Goal: Ask a question

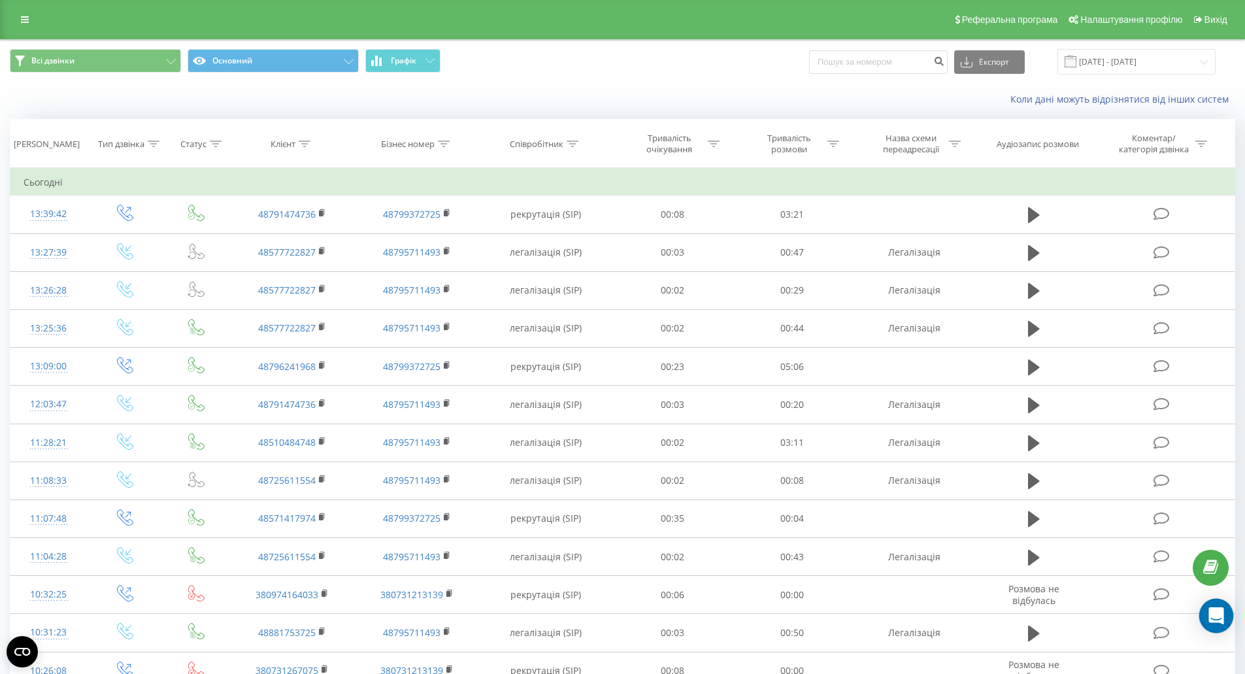
click at [1214, 615] on icon "Open Intercom Messenger" at bounding box center [1216, 615] width 15 height 17
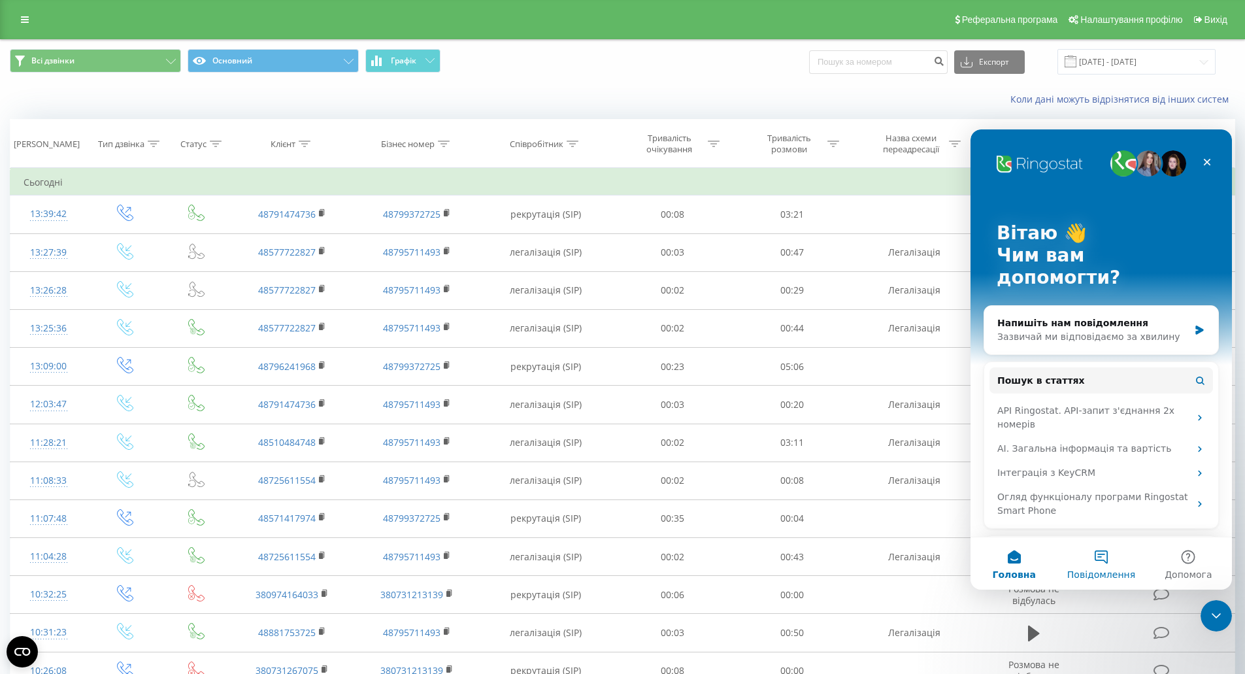
click at [1099, 556] on button "Повідомлення" at bounding box center [1101, 563] width 87 height 52
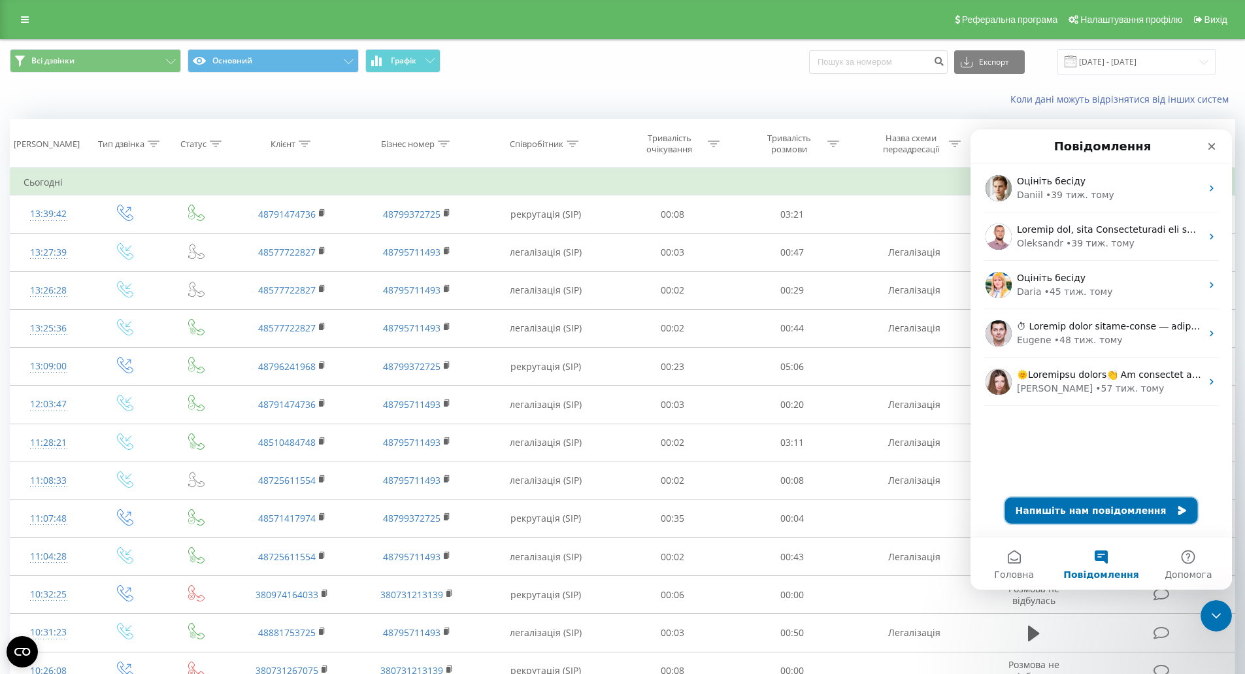
click at [1053, 511] on button "Напишіть нам повідомлення" at bounding box center [1101, 510] width 193 height 26
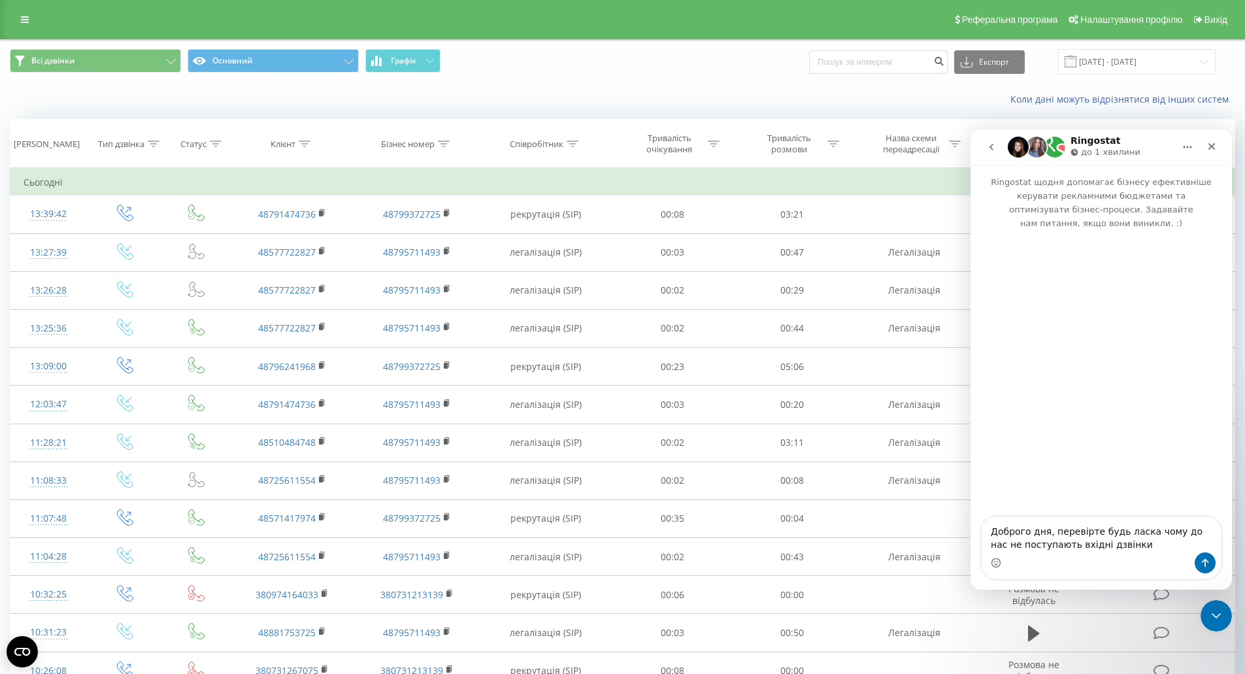
click at [1140, 531] on textarea "Доброго дня, перевірте будь ласка чому до нас не поступають вхідні дзвінки" at bounding box center [1101, 534] width 239 height 35
click at [1088, 531] on textarea "Доброго дня, перевірте будь ласка, чому до нас не поступають вхідні дзвінки" at bounding box center [1101, 534] width 239 height 35
click at [1111, 547] on textarea "Доброго дня, перевірте будь ласка, чому до нас не поступають вхідні дзвінки" at bounding box center [1101, 534] width 239 height 35
drag, startPoint x: 993, startPoint y: 532, endPoint x: 1105, endPoint y: 547, distance: 112.8
click at [1105, 547] on textarea "Доброго дня, перевірте будь ласка, чому до нас не поступають вхідні дзвінки." at bounding box center [1101, 534] width 239 height 35
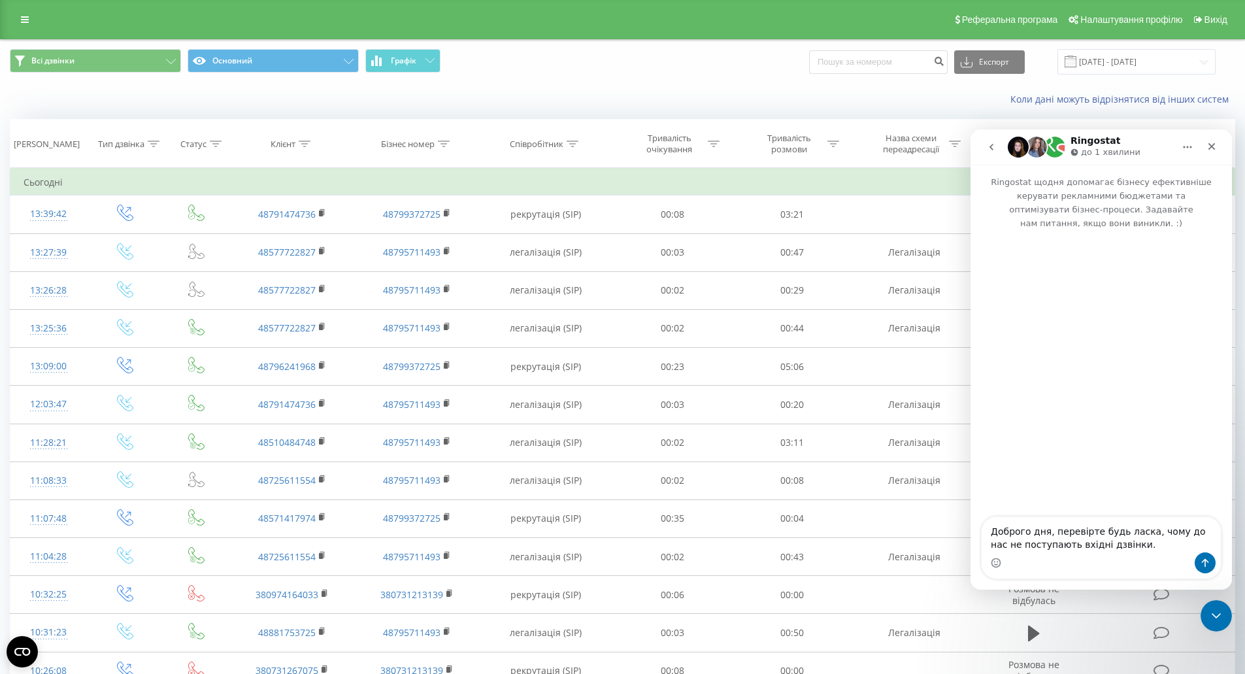
click at [1189, 146] on icon "Головна" at bounding box center [1187, 147] width 10 height 10
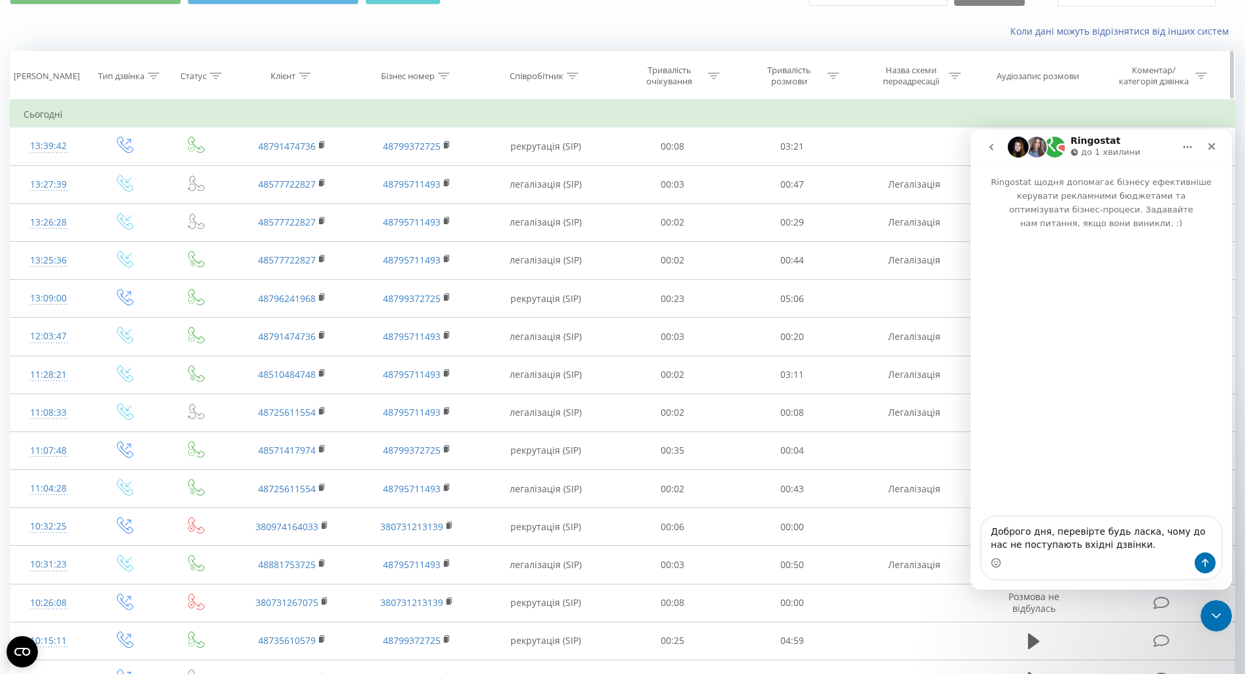
scroll to position [131, 0]
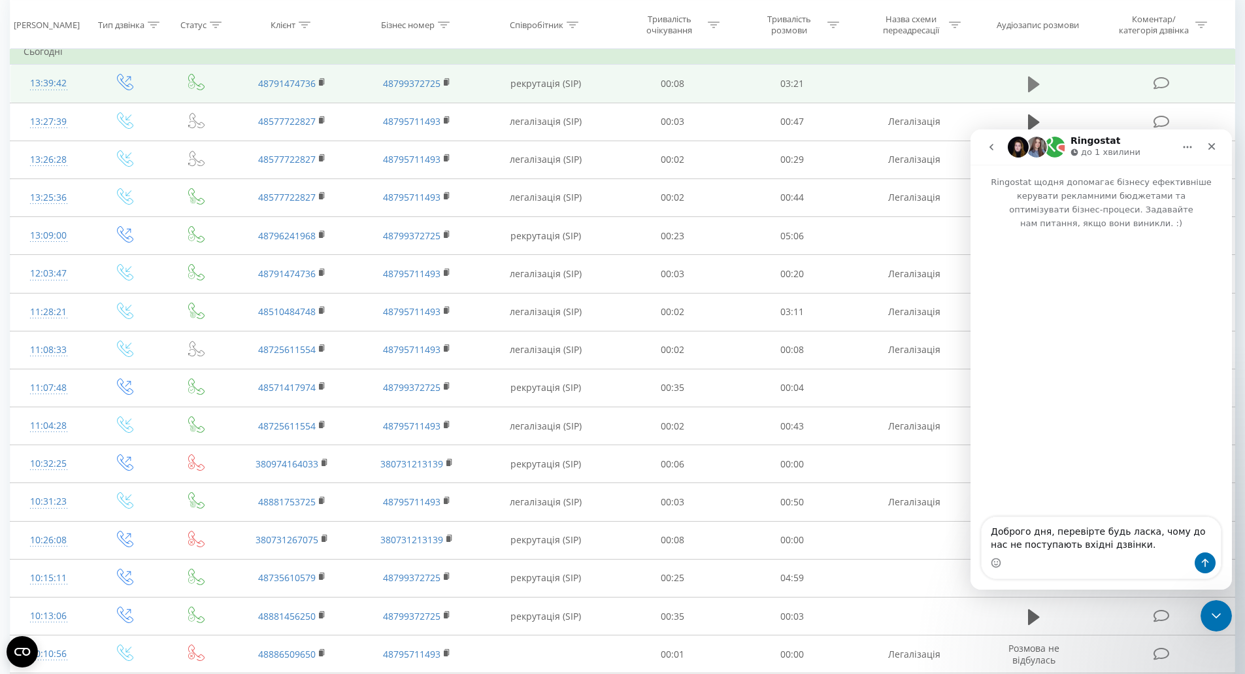
click at [1032, 84] on icon at bounding box center [1034, 84] width 12 height 16
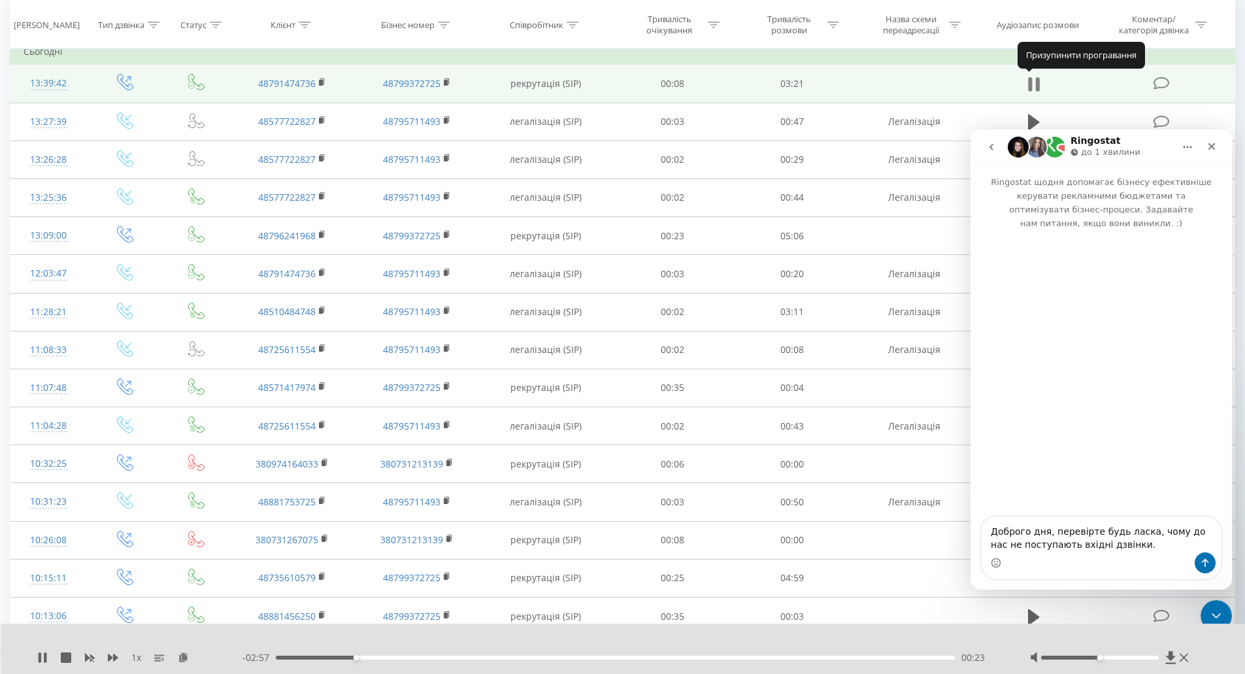
click at [1035, 80] on icon at bounding box center [1034, 84] width 12 height 18
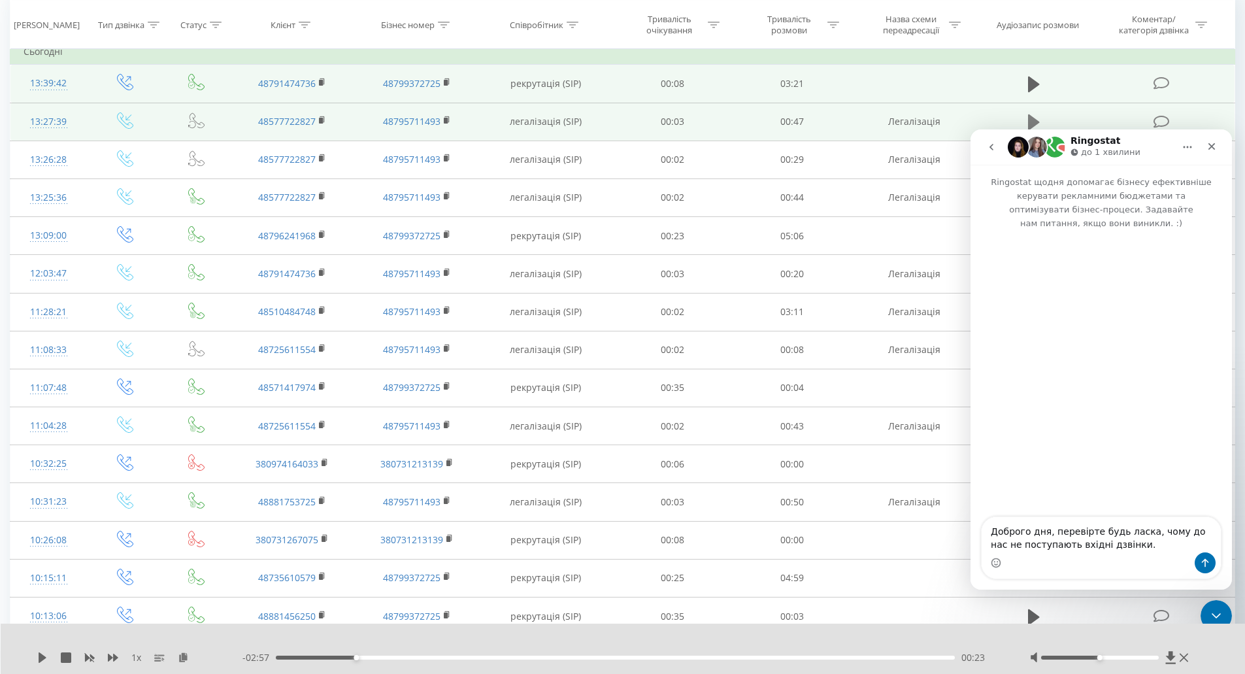
click at [1035, 120] on icon at bounding box center [1034, 122] width 12 height 16
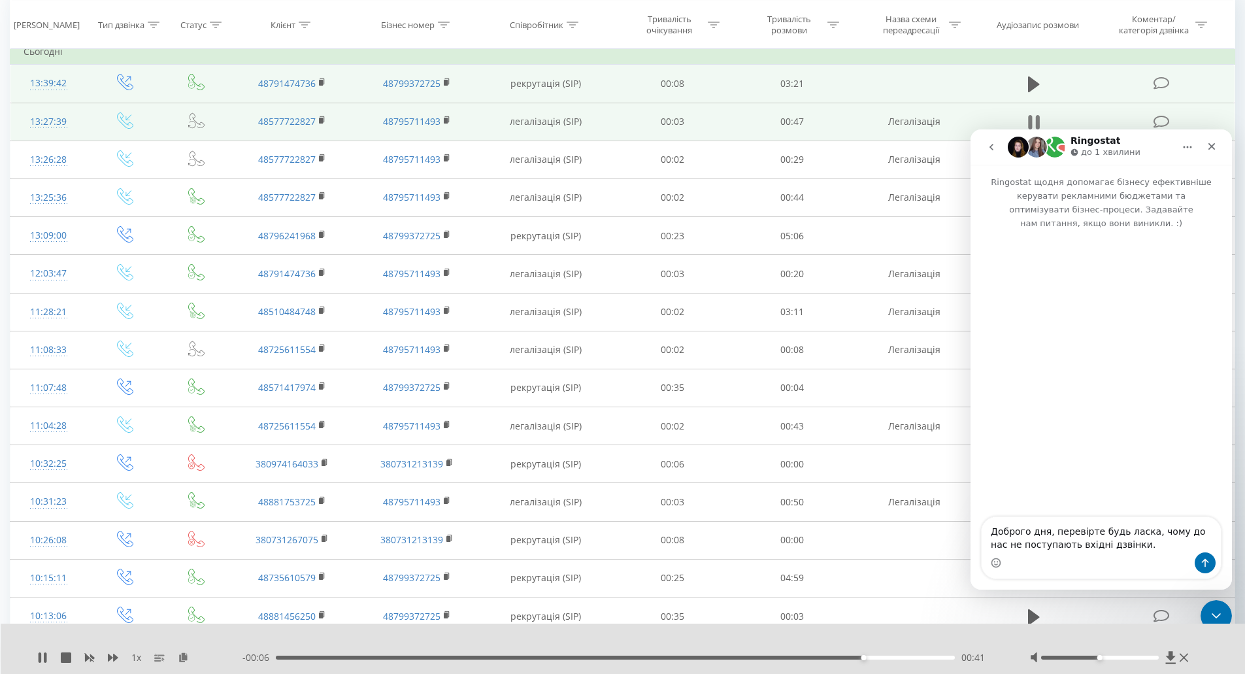
click at [1033, 118] on icon at bounding box center [1034, 122] width 12 height 18
click at [1116, 548] on textarea "Доброго дня, перевірте будь ласка, чому до нас не поступають вхідні дзвінки." at bounding box center [1101, 534] width 239 height 35
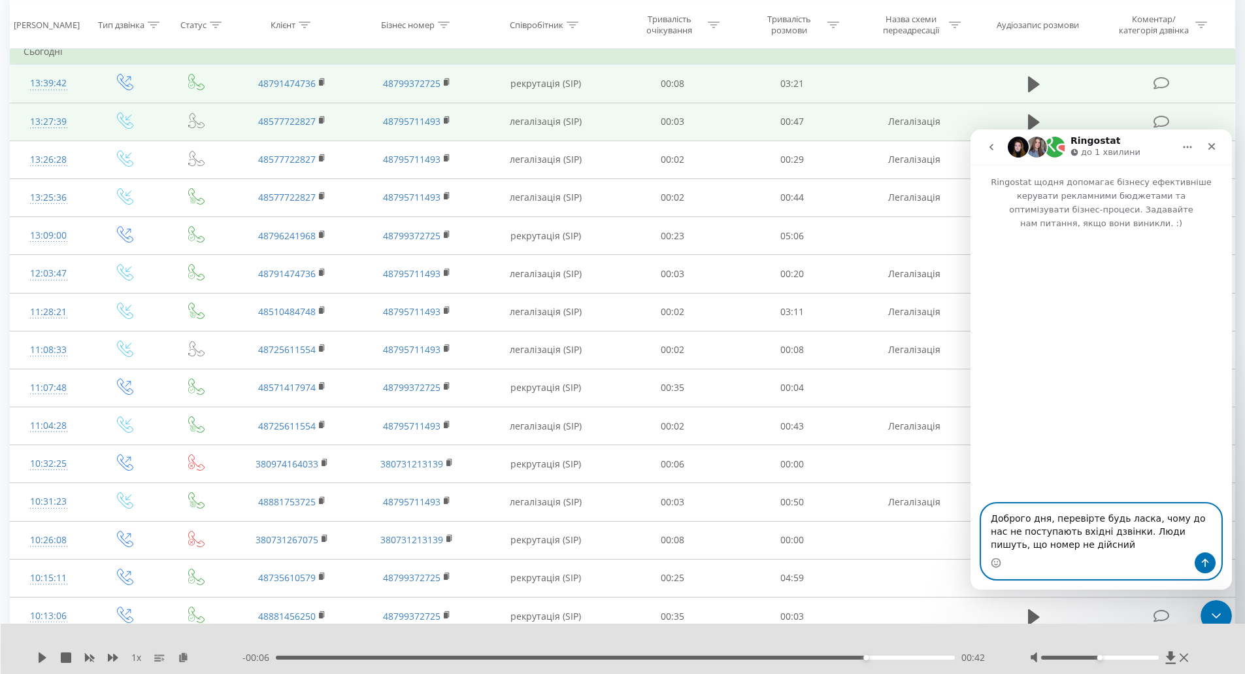
click at [1103, 536] on textarea "Доброго дня, перевірте будь ласка, чому до нас не поступають вхідні дзвінки. Лю…" at bounding box center [1101, 528] width 239 height 48
type textarea "Доброго дня, перевірте будь ласка, чому до нас не поступають вхідні дзвінки. Лю…"
click at [1202, 559] on icon "Надіслати повідомлення…" at bounding box center [1205, 563] width 10 height 10
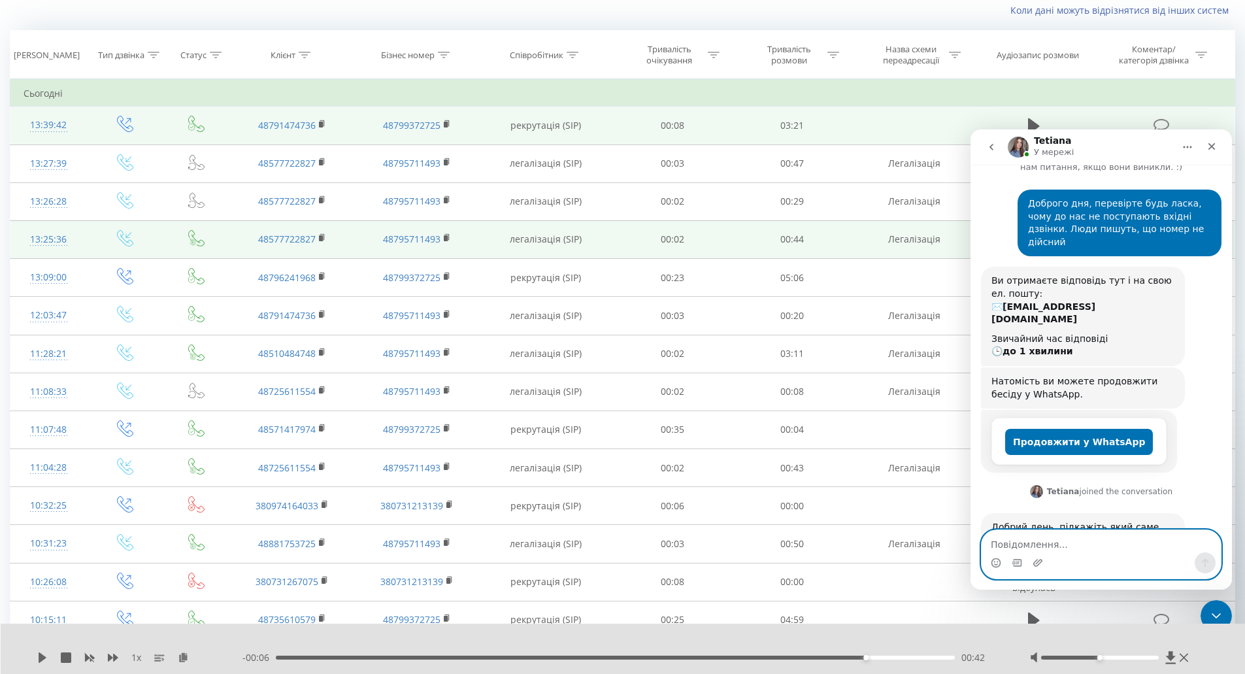
scroll to position [65, 0]
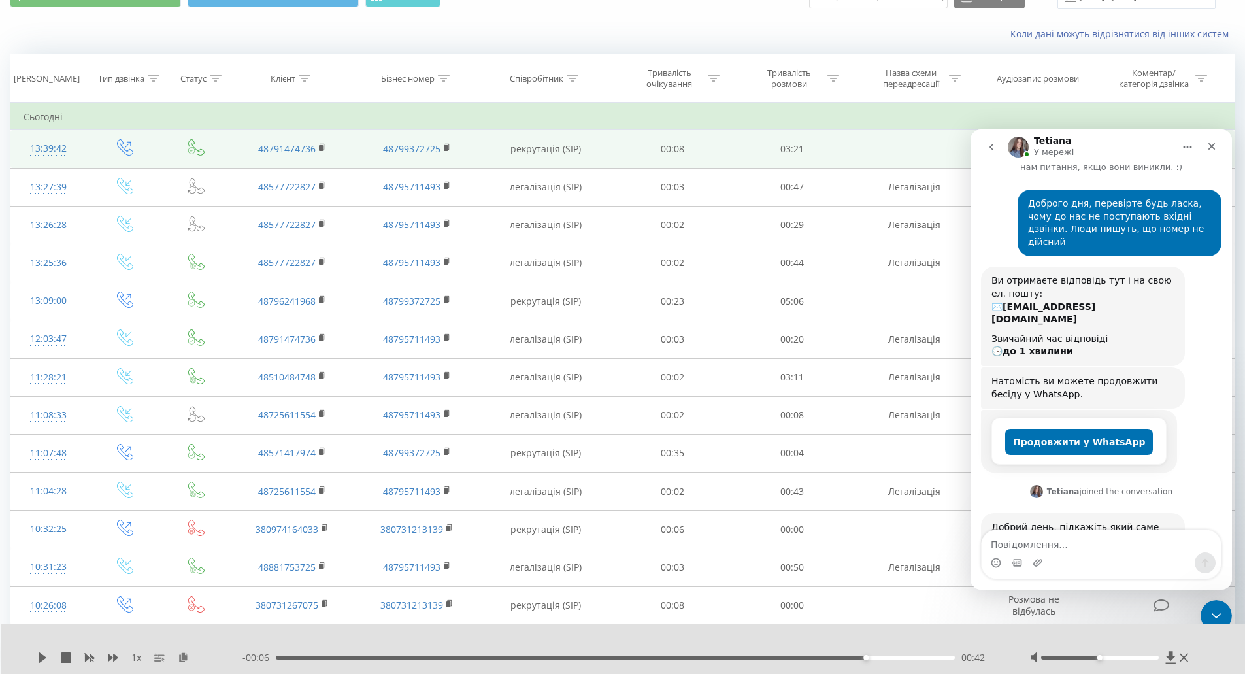
click at [381, 149] on td "48799372725" at bounding box center [416, 149] width 124 height 38
click at [446, 147] on rect at bounding box center [446, 148] width 4 height 6
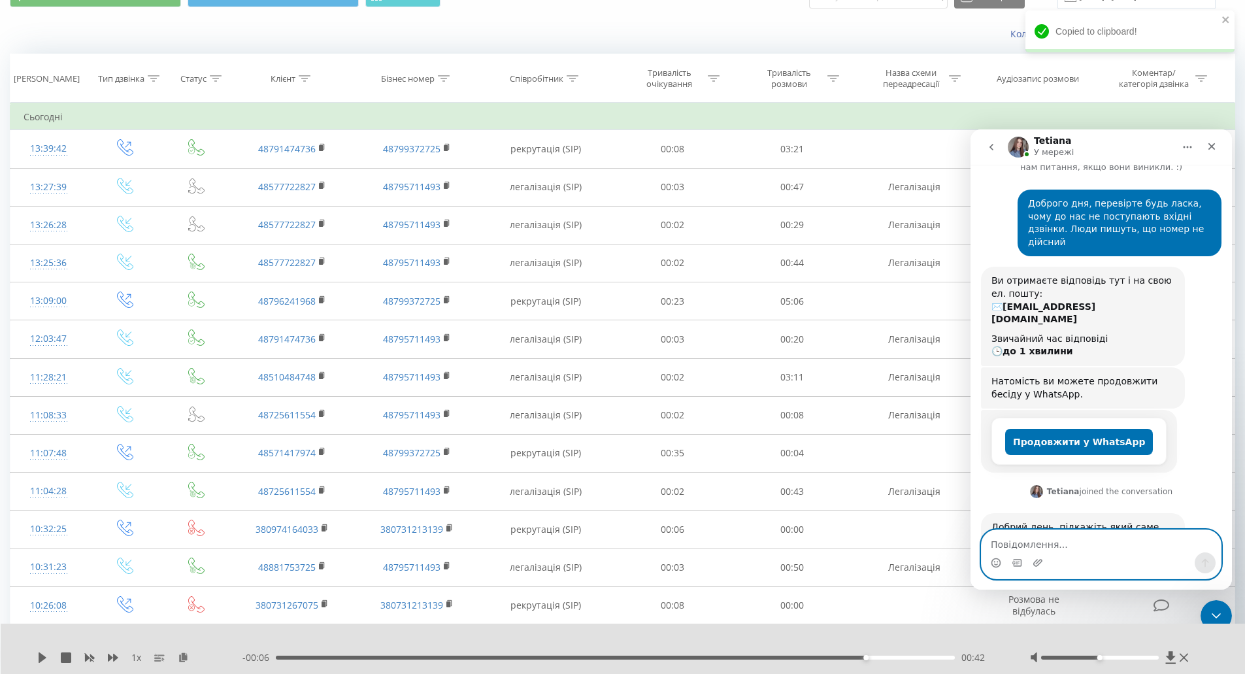
paste textarea "48799372725"
click at [993, 544] on textarea "48799372725" at bounding box center [1101, 541] width 239 height 22
type textarea "[PHONE_NUMBER]"
click at [1203, 563] on icon "Надіслати повідомлення…" at bounding box center [1205, 563] width 10 height 10
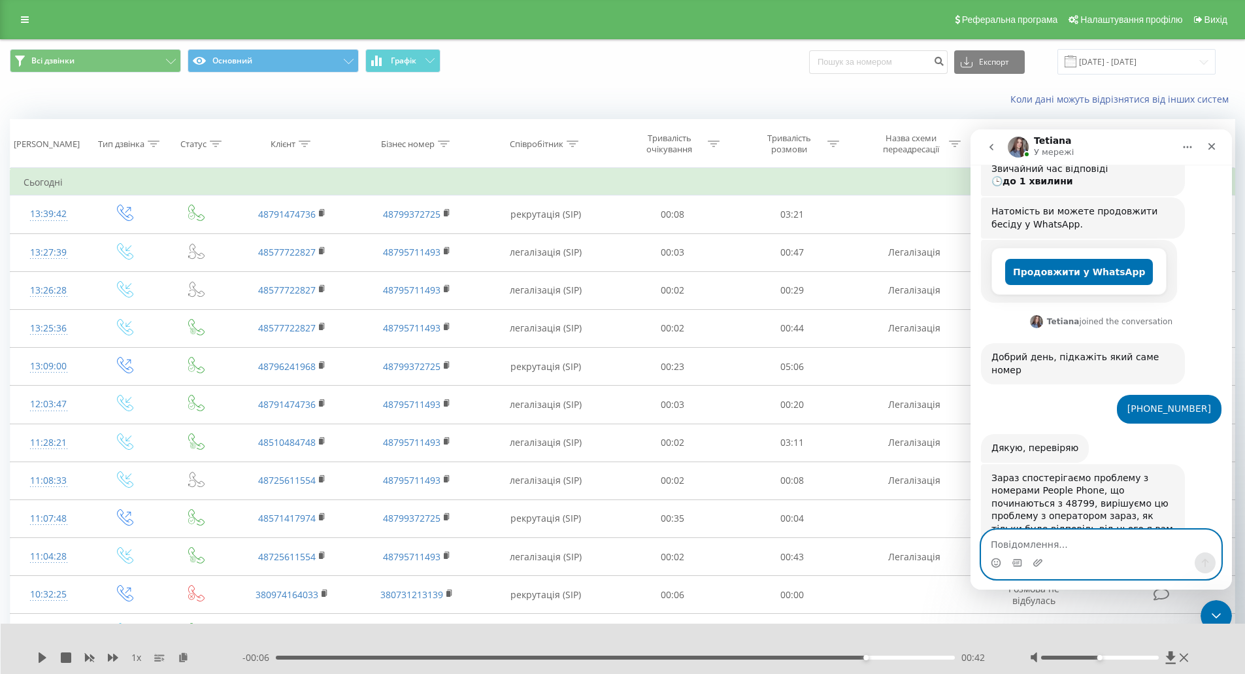
scroll to position [227, 0]
type textarea "Чекаю на відповідь"
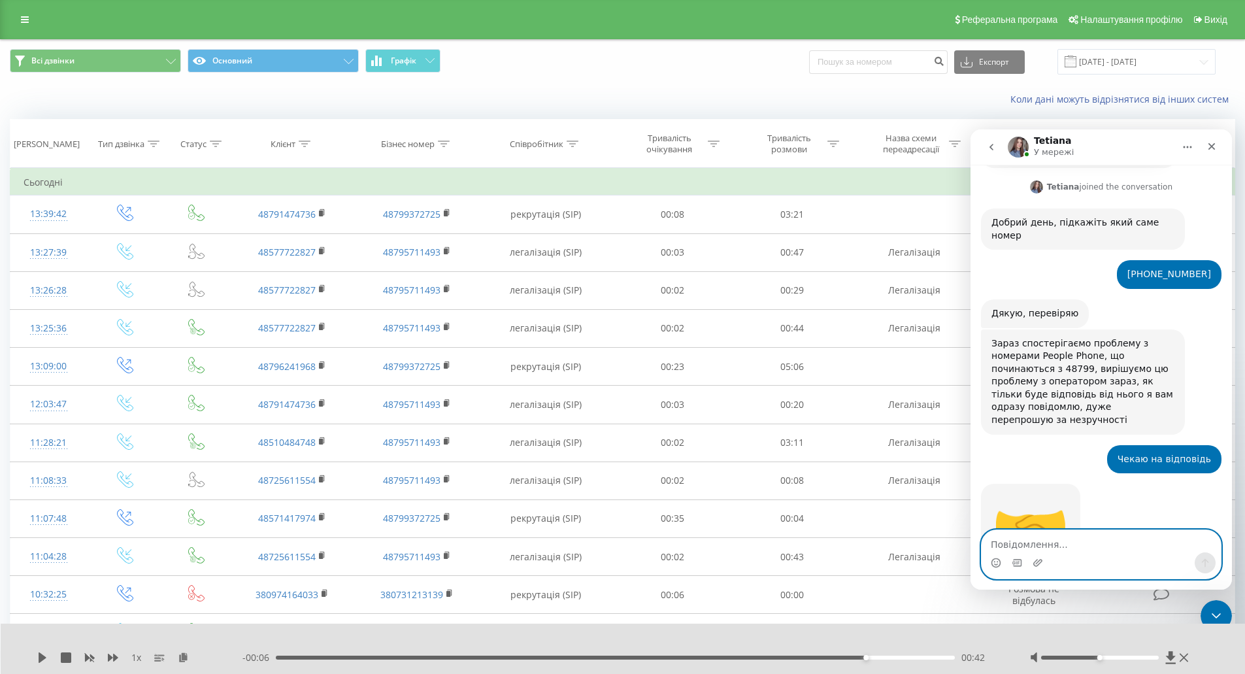
scroll to position [363, 0]
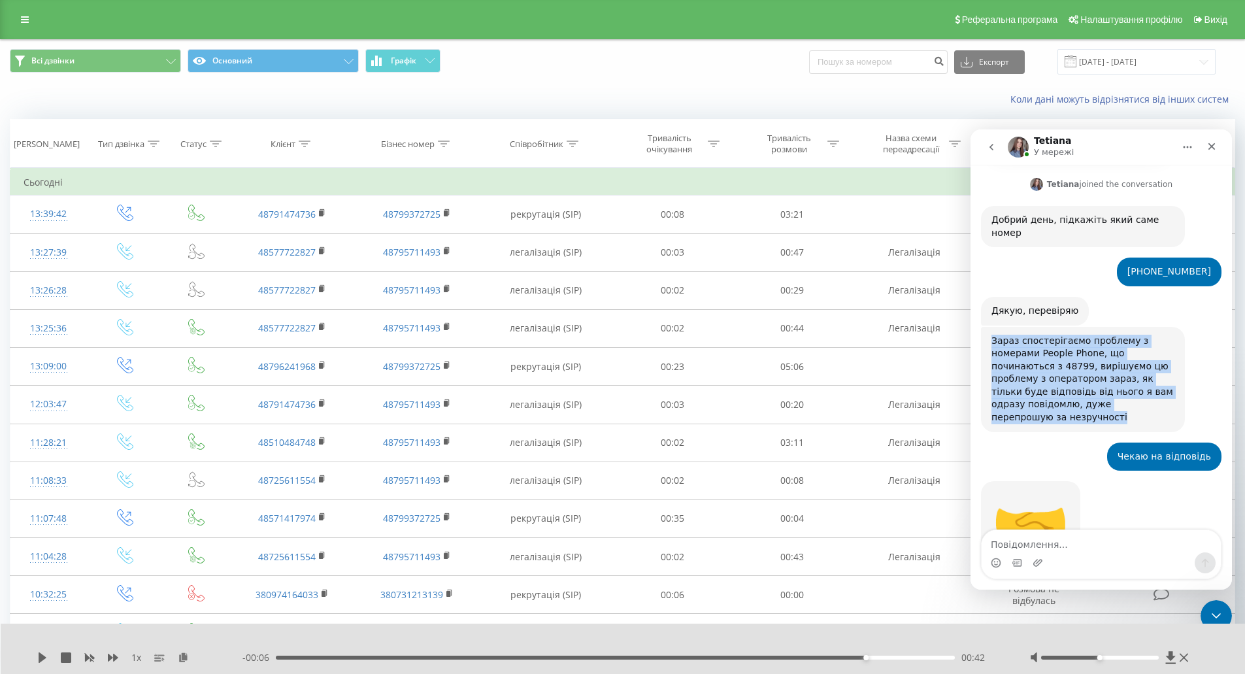
drag, startPoint x: 1063, startPoint y: 350, endPoint x: 988, endPoint y: 290, distance: 96.2
click at [988, 327] on div "Зараз спостерігаємо проблему з номерами People Phone, що починаються з 48799, в…" at bounding box center [1083, 379] width 204 height 105
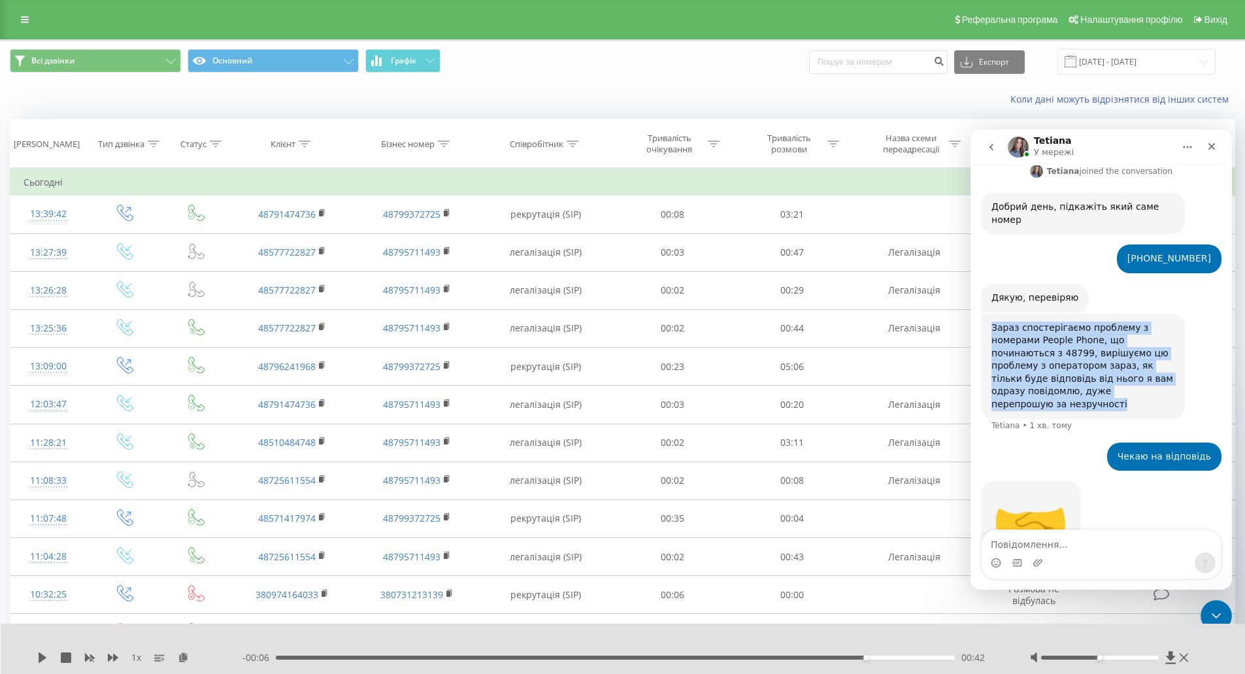
copy div "Зараз спостерігаємо проблему з номерами People Phone, що починаються з 48799, в…"
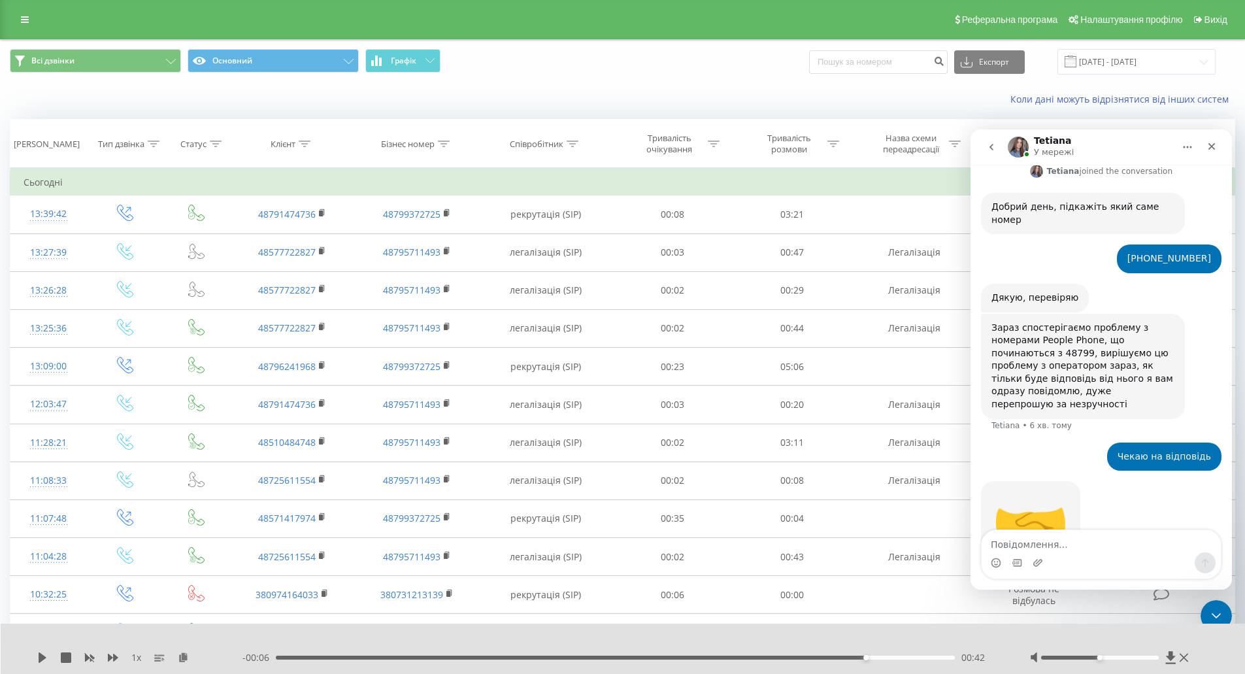
click at [1178, 481] on div "🤝 [PERSON_NAME] • 5 хв. тому" at bounding box center [1101, 538] width 241 height 115
click at [1067, 540] on textarea "Повідомлення..." at bounding box center [1101, 541] width 239 height 22
click at [1033, 544] on textarea "Повідомлення..." at bounding box center [1101, 541] width 239 height 22
type textarea "Т"
